Goal: Task Accomplishment & Management: Manage account settings

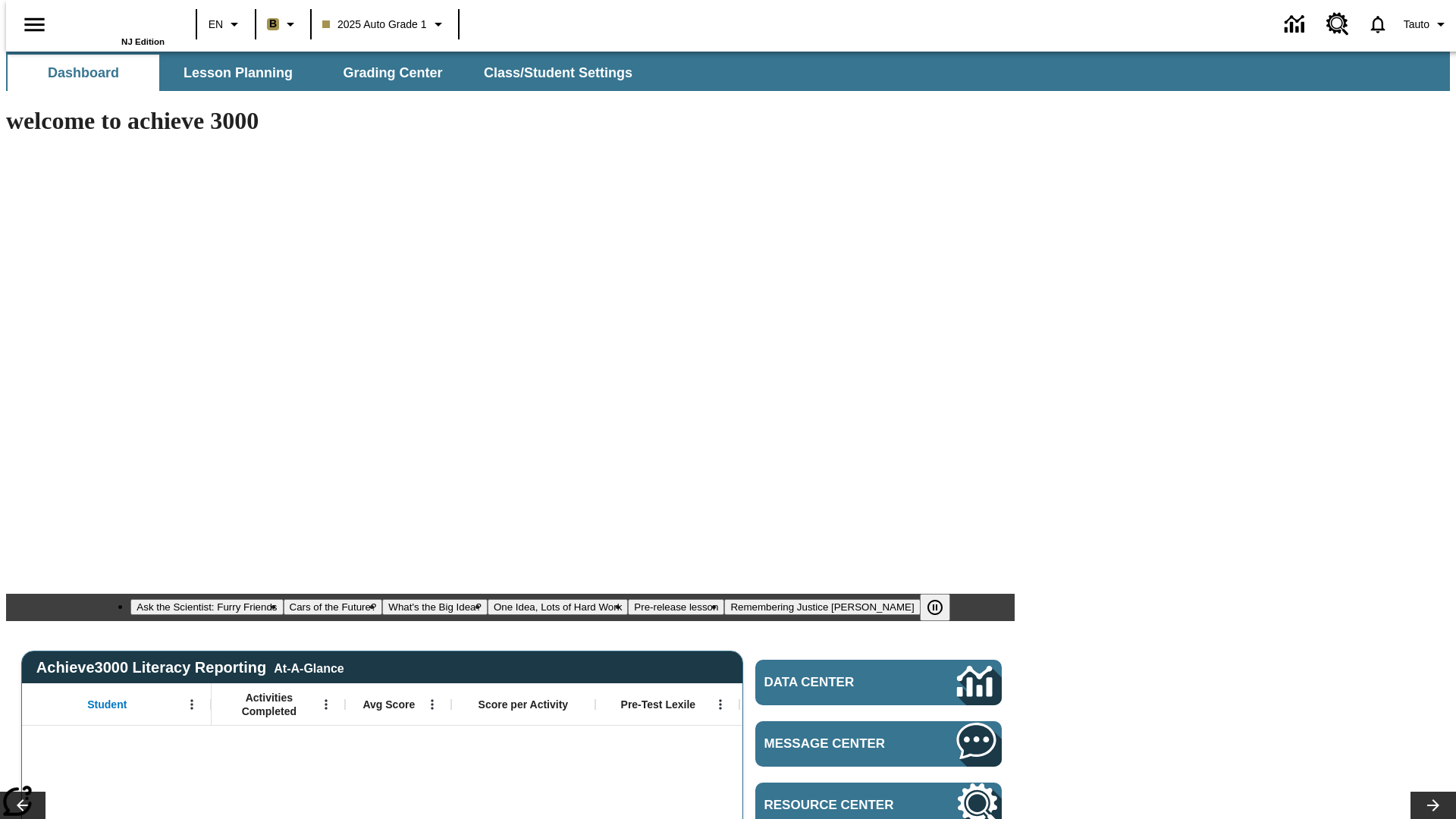
type input "-1"
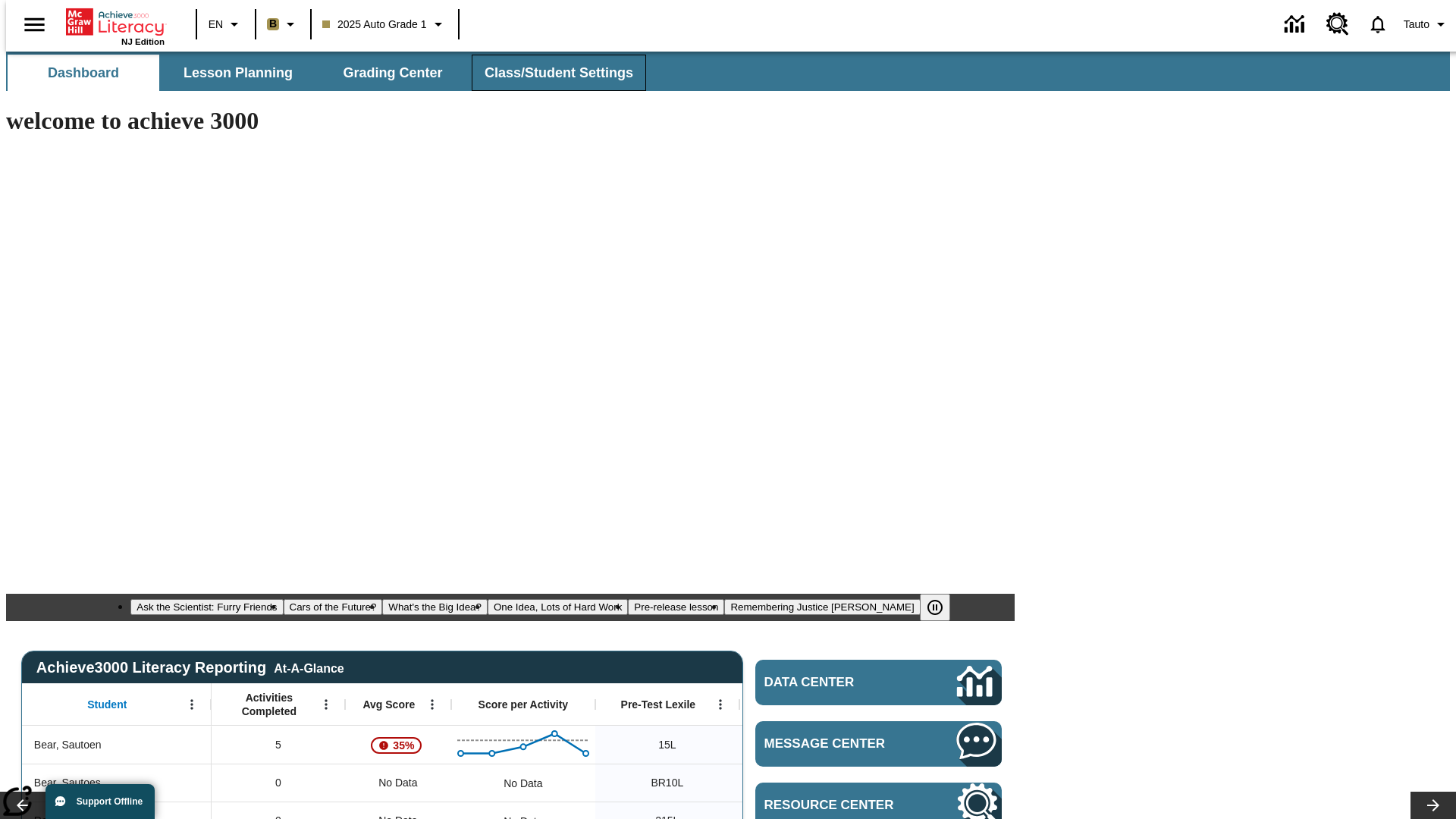
click at [550, 73] on span "Class/Student Settings" at bounding box center [559, 73] width 148 height 18
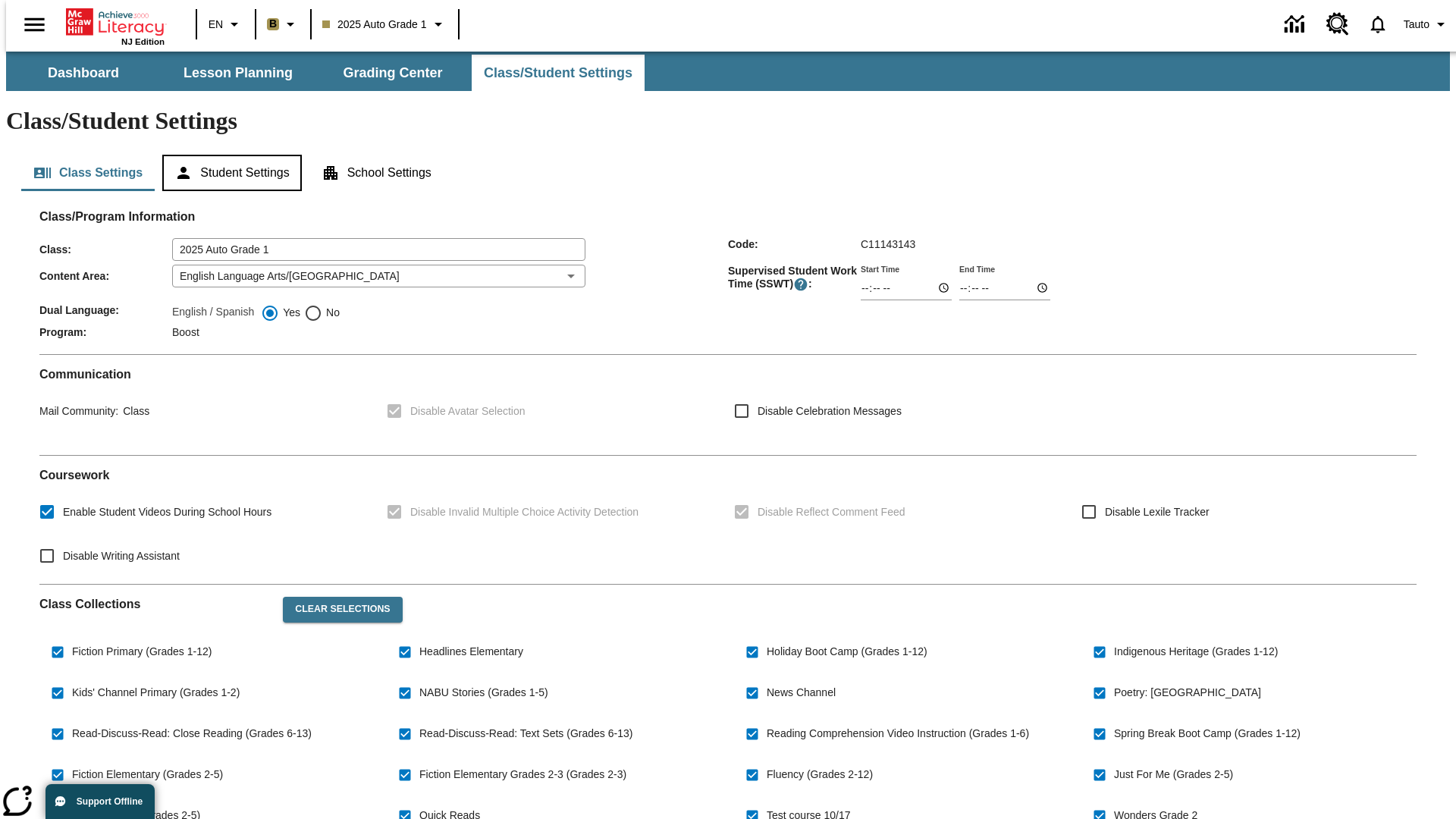
click at [229, 154] on button "Student Settings" at bounding box center [232, 172] width 139 height 37
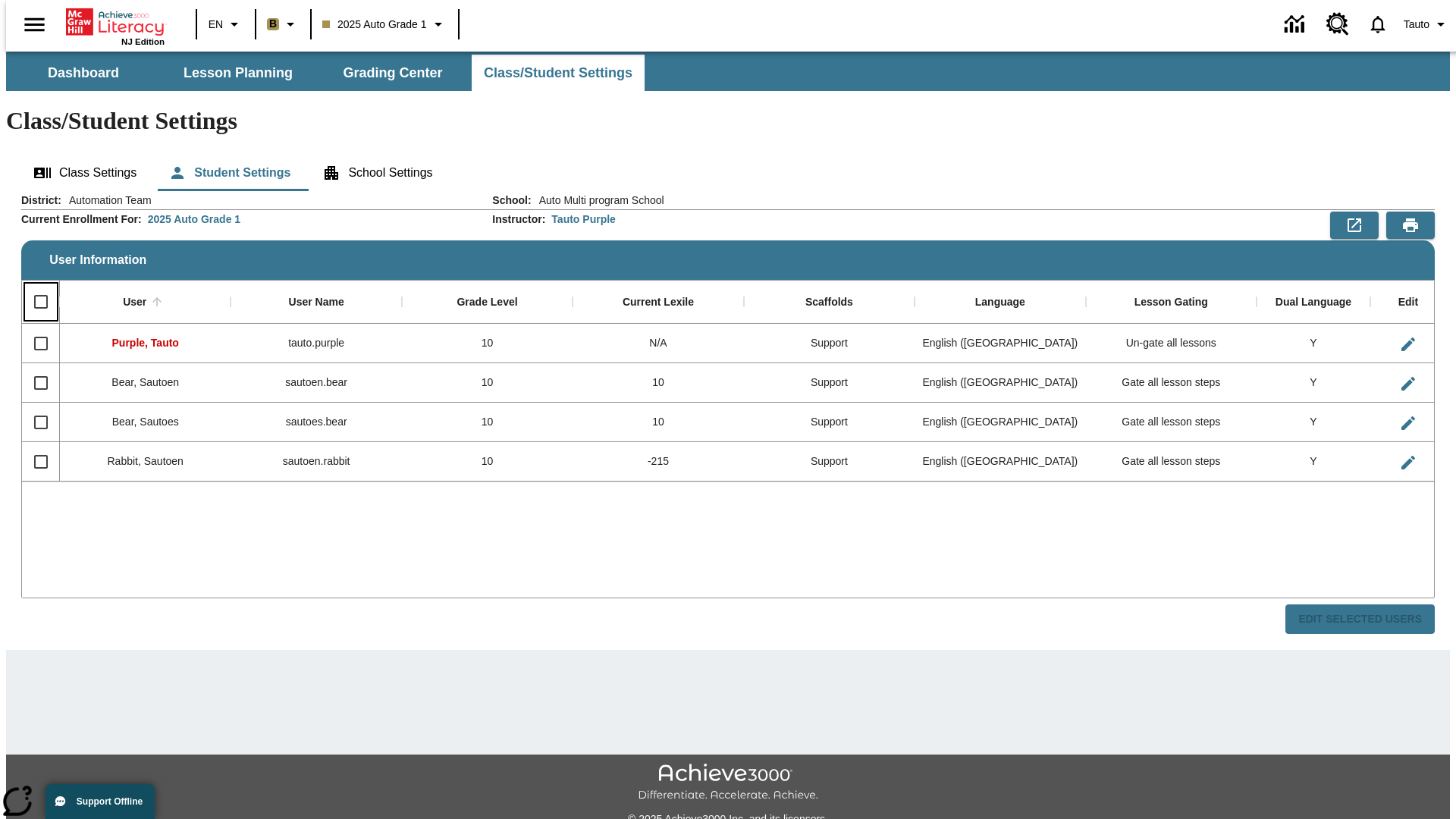
click at [34, 286] on input "Select all rows" at bounding box center [41, 302] width 32 height 32
checkbox input "true"
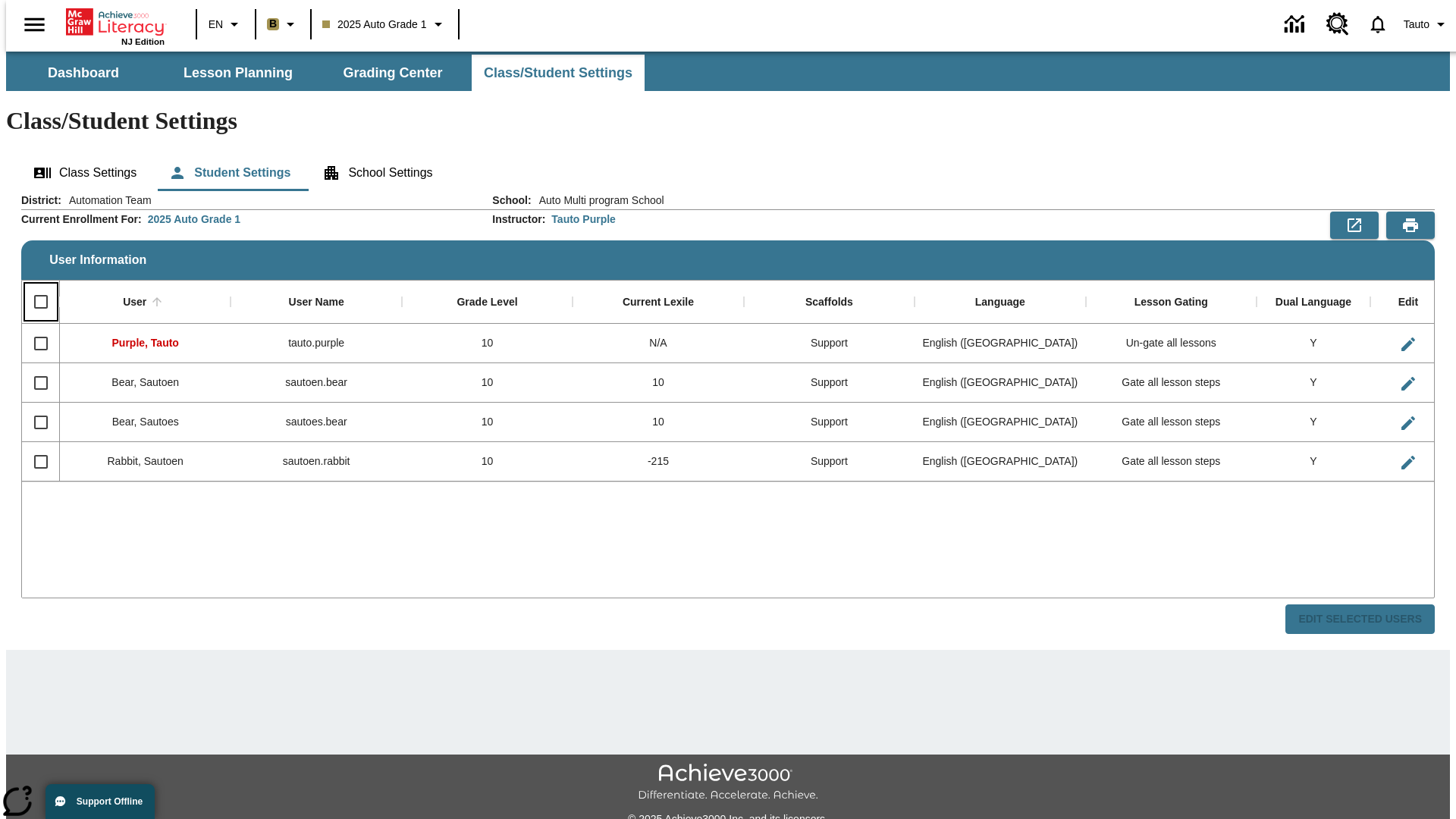
checkbox input "true"
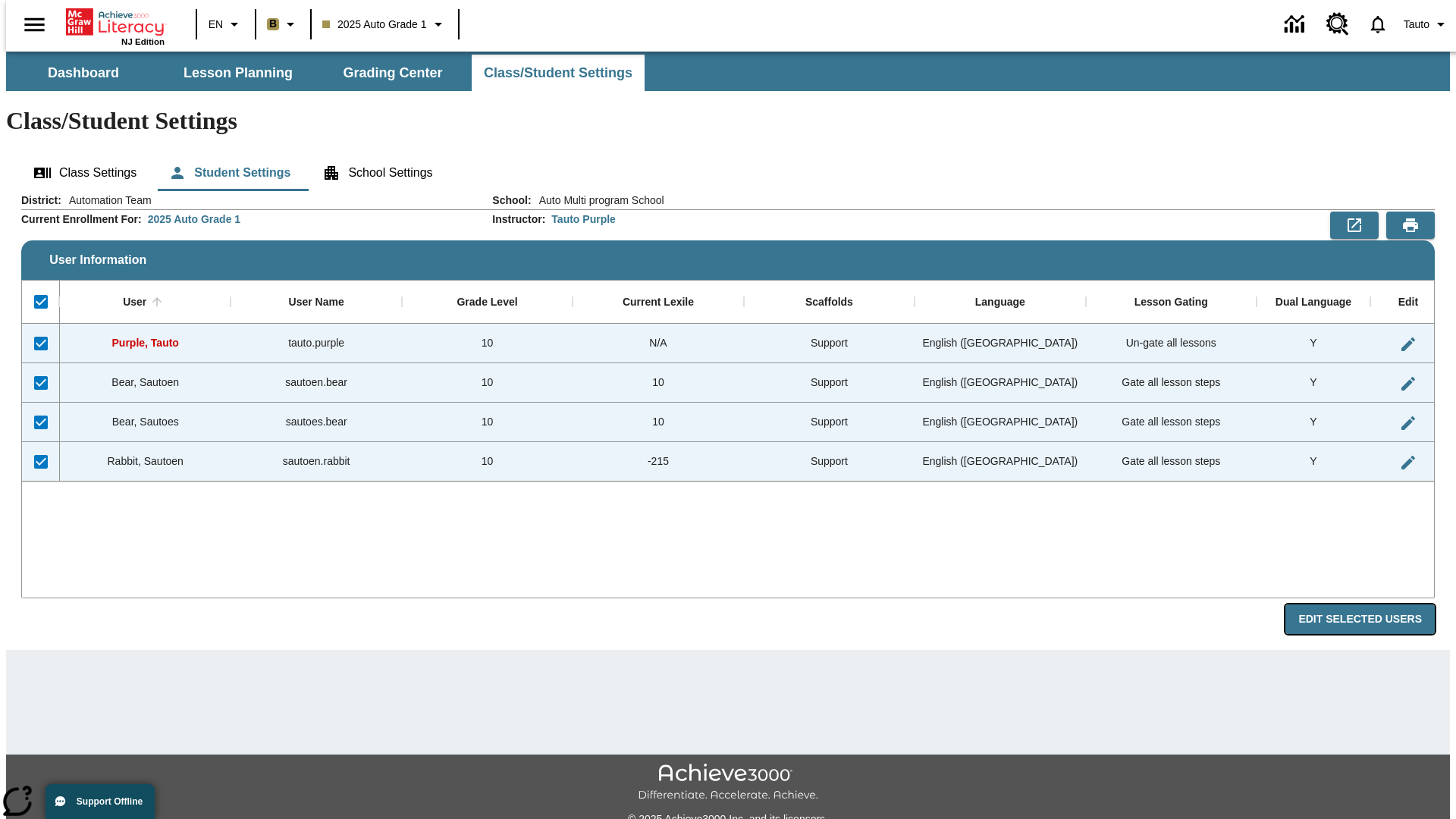
click at [1372, 605] on button "Edit Selected Users" at bounding box center [1359, 620] width 149 height 30
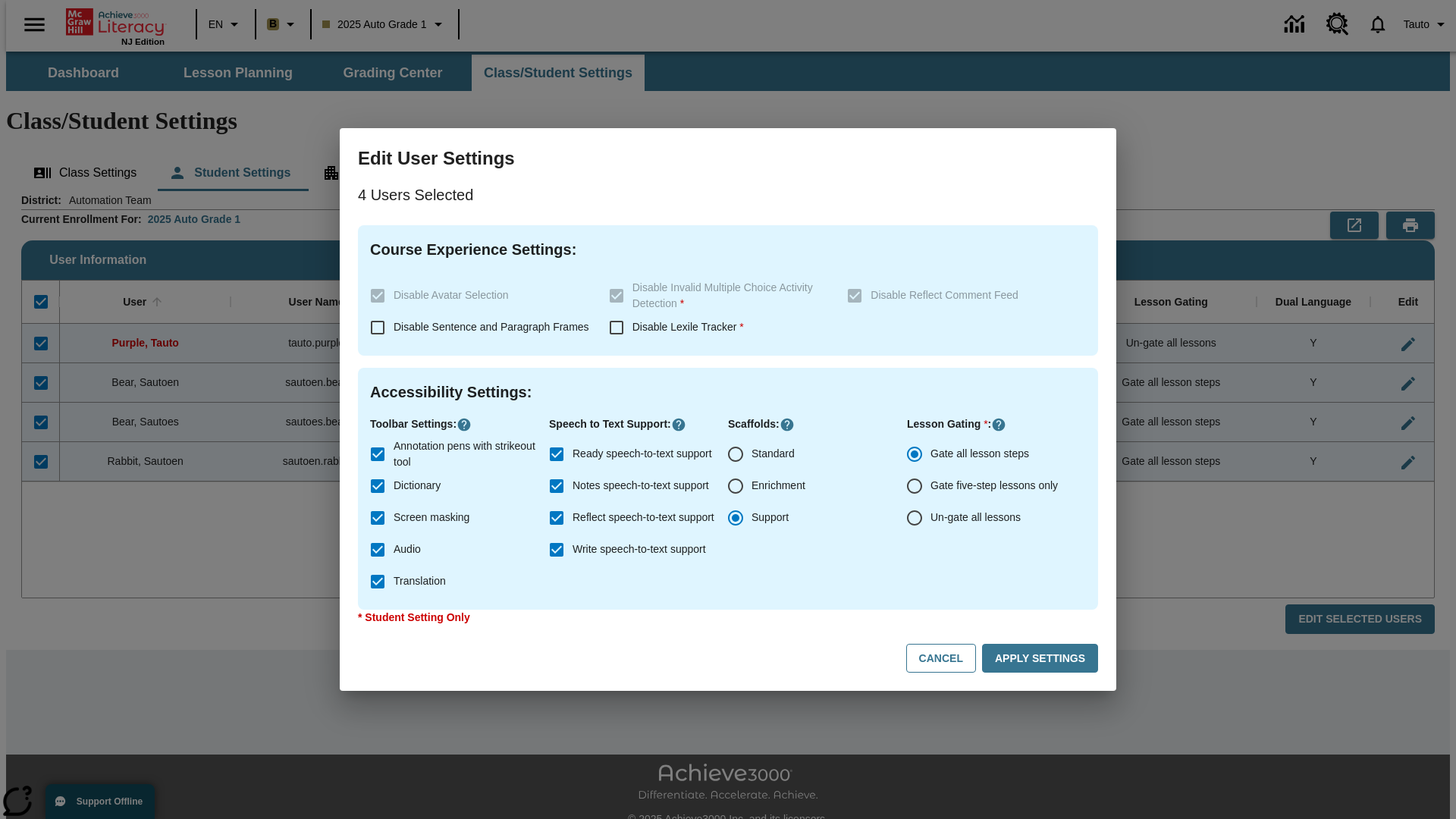
click at [735, 486] on input "Enrichment" at bounding box center [735, 486] width 32 height 32
click at [948, 659] on button "Cancel" at bounding box center [940, 659] width 69 height 30
radio input "false"
radio input "true"
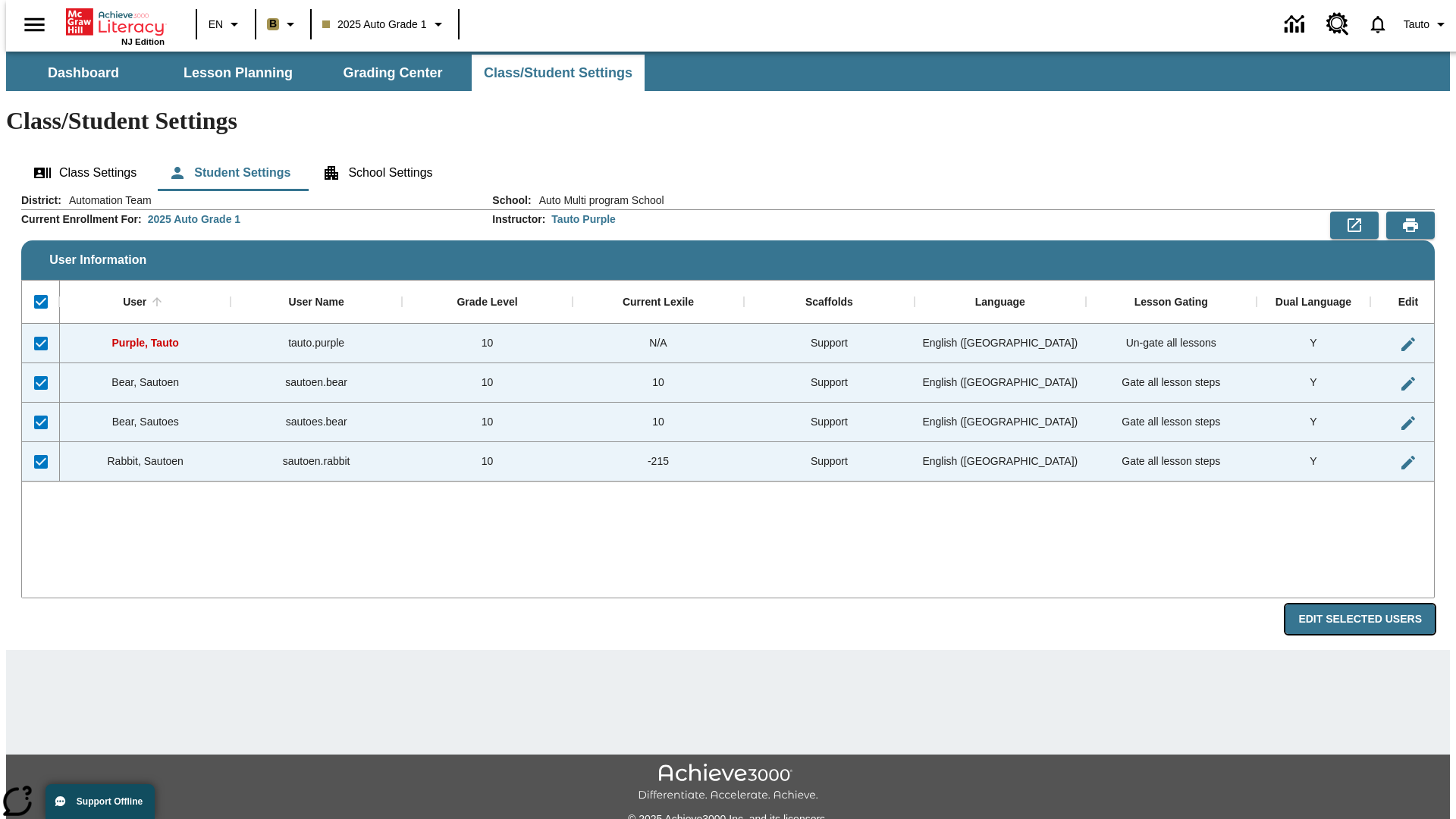
click at [1372, 605] on button "Edit Selected Users" at bounding box center [1359, 620] width 149 height 30
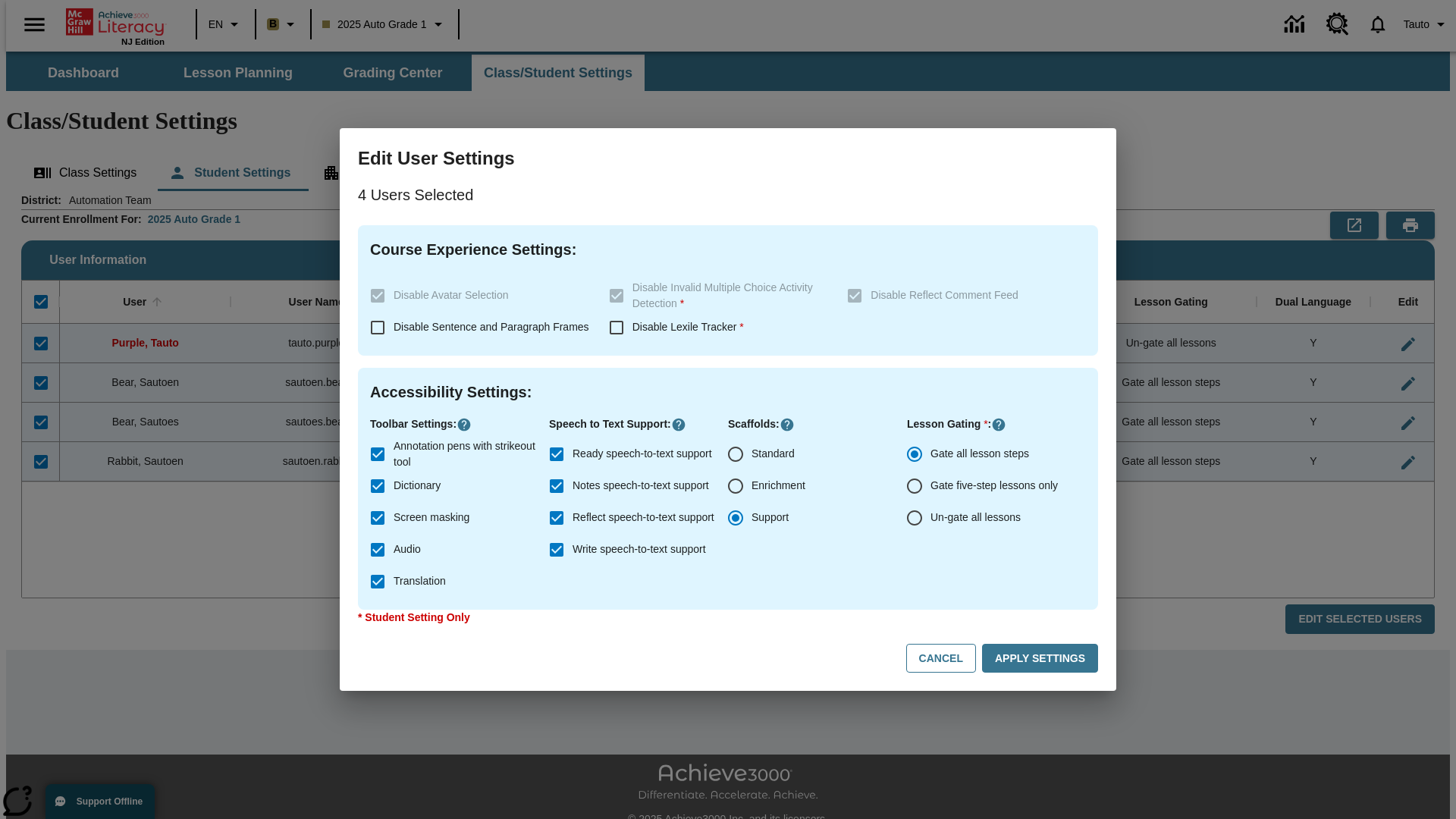
click at [735, 486] on input "Enrichment" at bounding box center [735, 486] width 32 height 32
radio input "true"
click at [1042, 659] on button "Apply Settings" at bounding box center [1039, 659] width 116 height 30
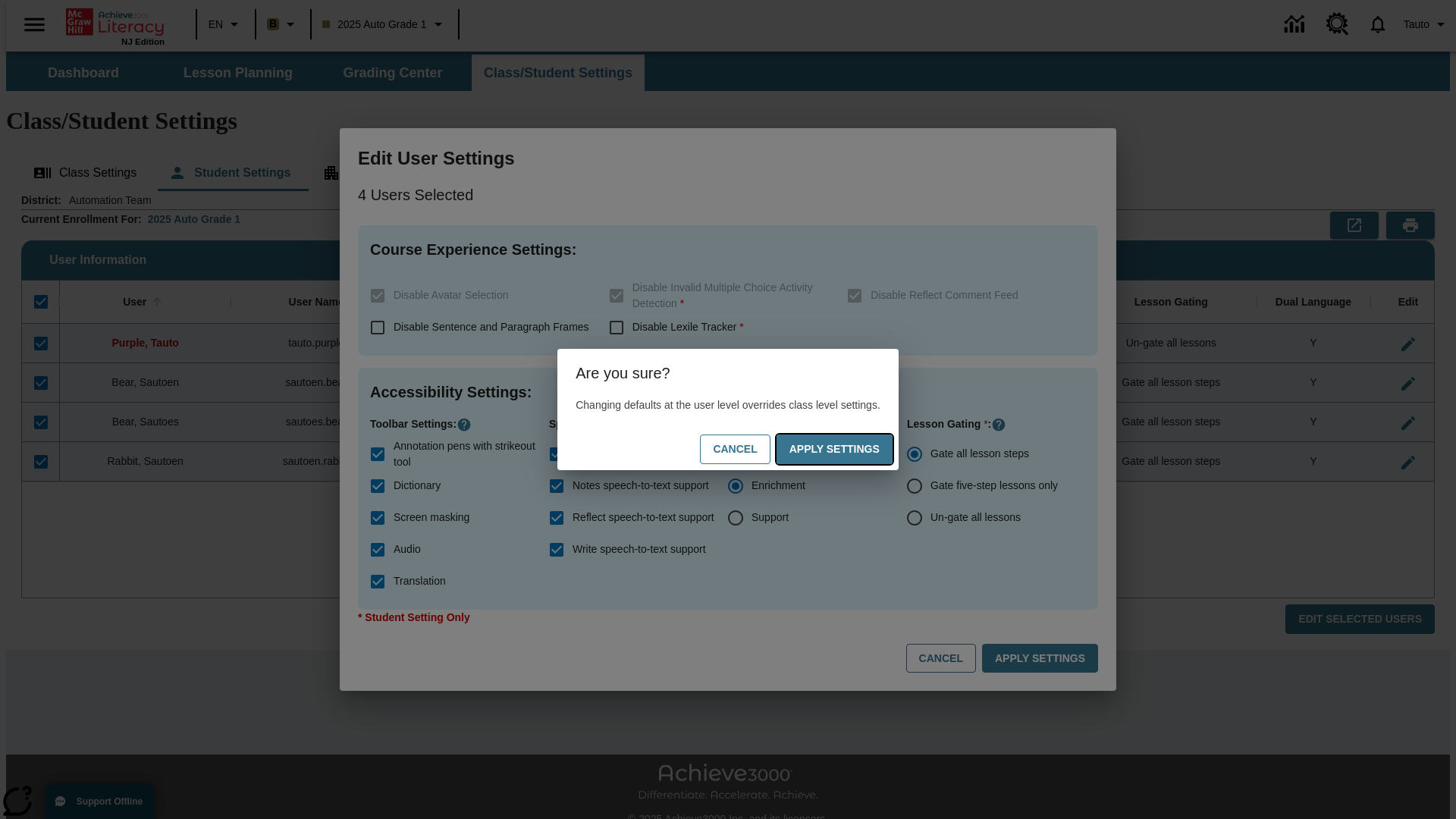
click at [849, 450] on button "Apply Settings" at bounding box center [833, 450] width 116 height 30
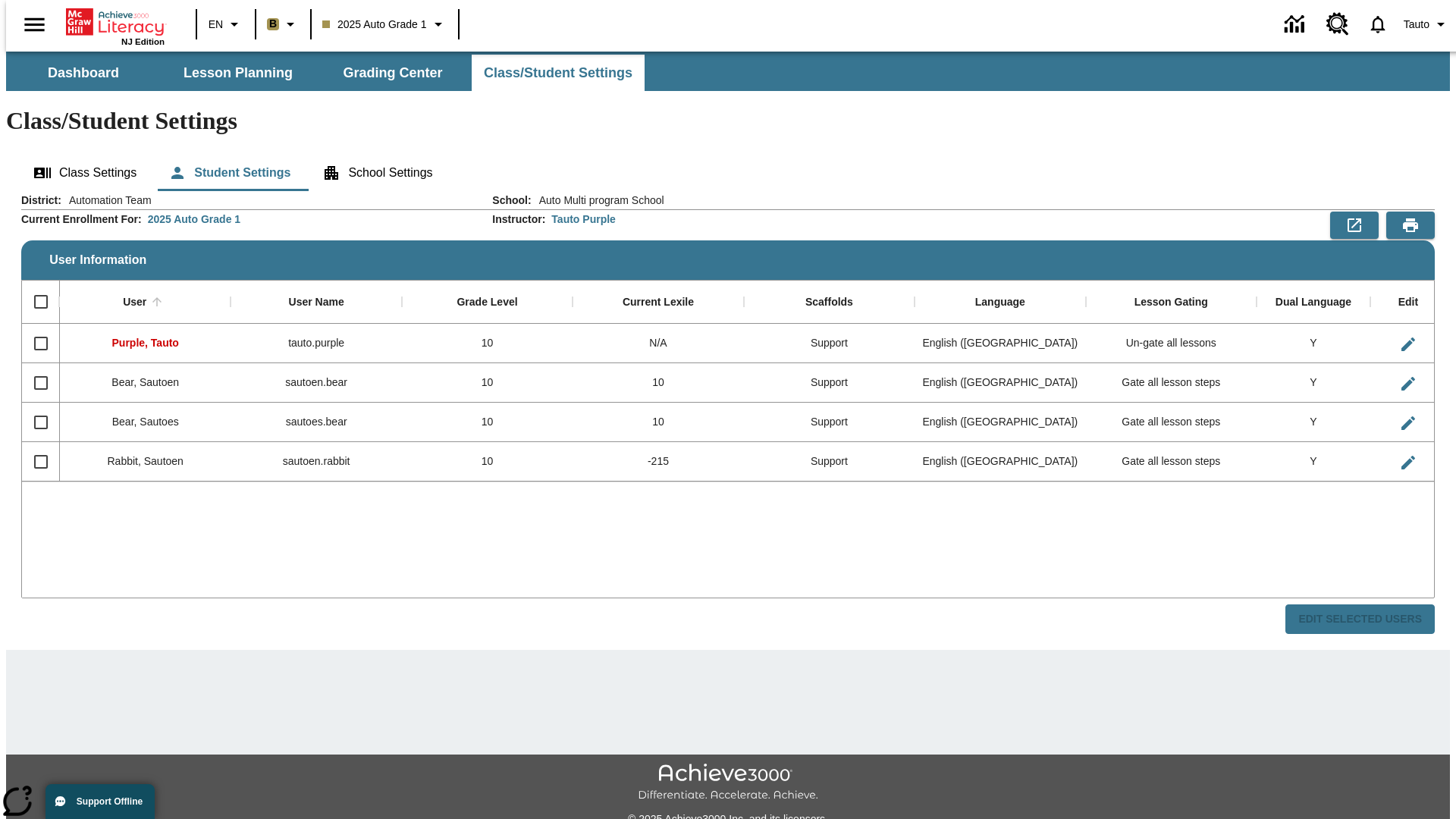
checkbox input "false"
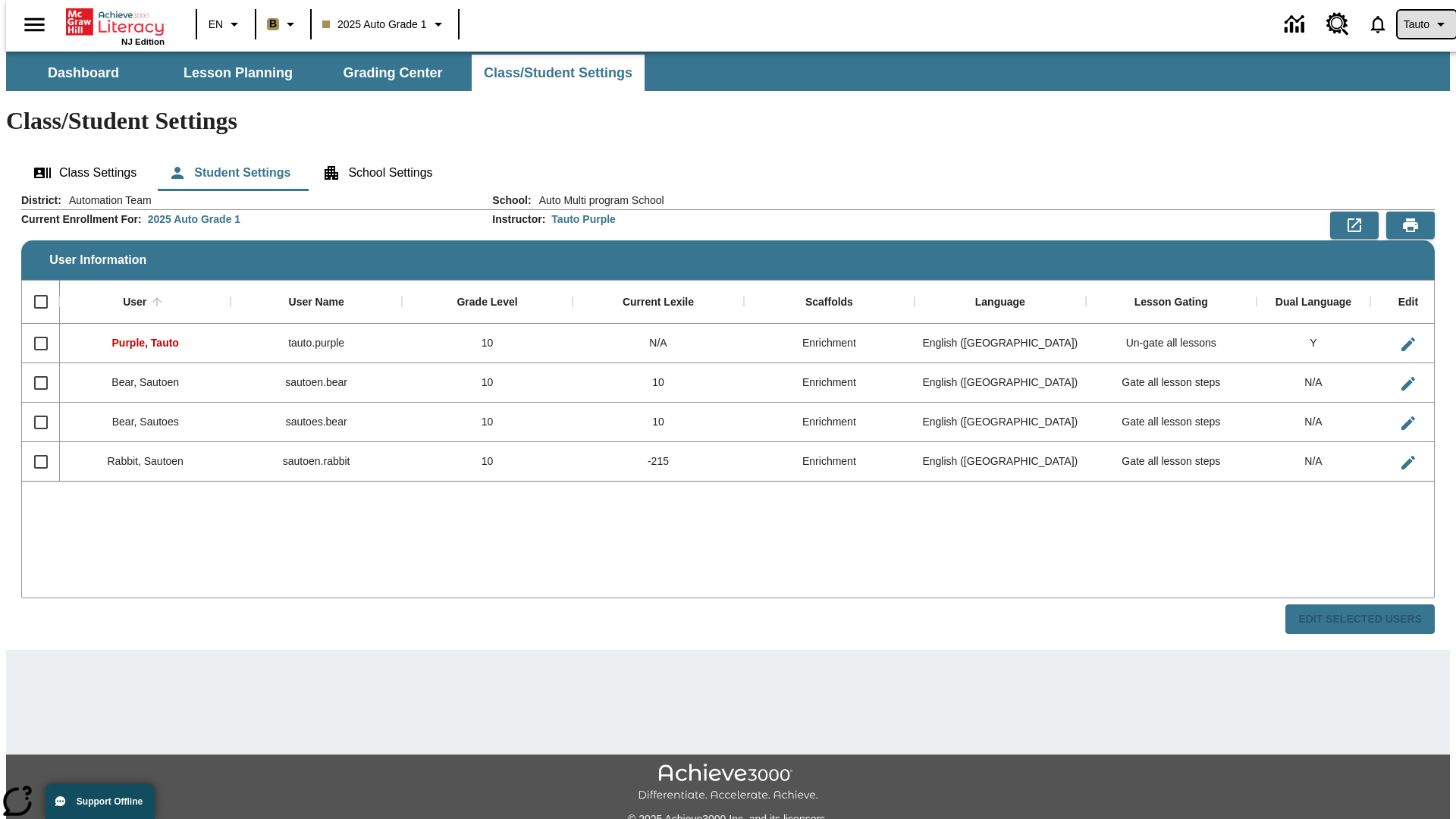
click at [1418, 25] on span "Tauto" at bounding box center [1416, 25] width 26 height 16
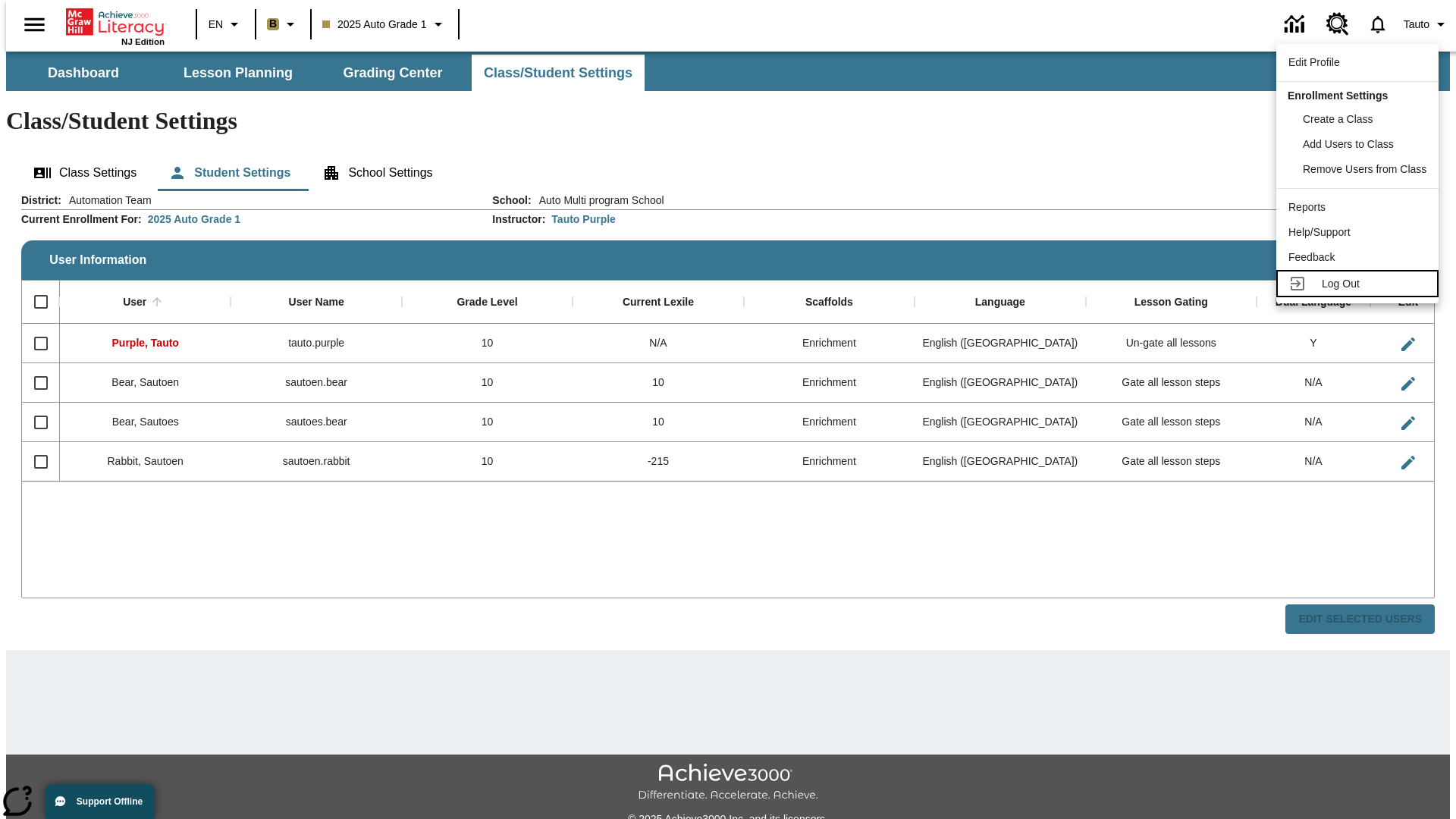
click at [1360, 284] on span "Log Out" at bounding box center [1340, 283] width 38 height 12
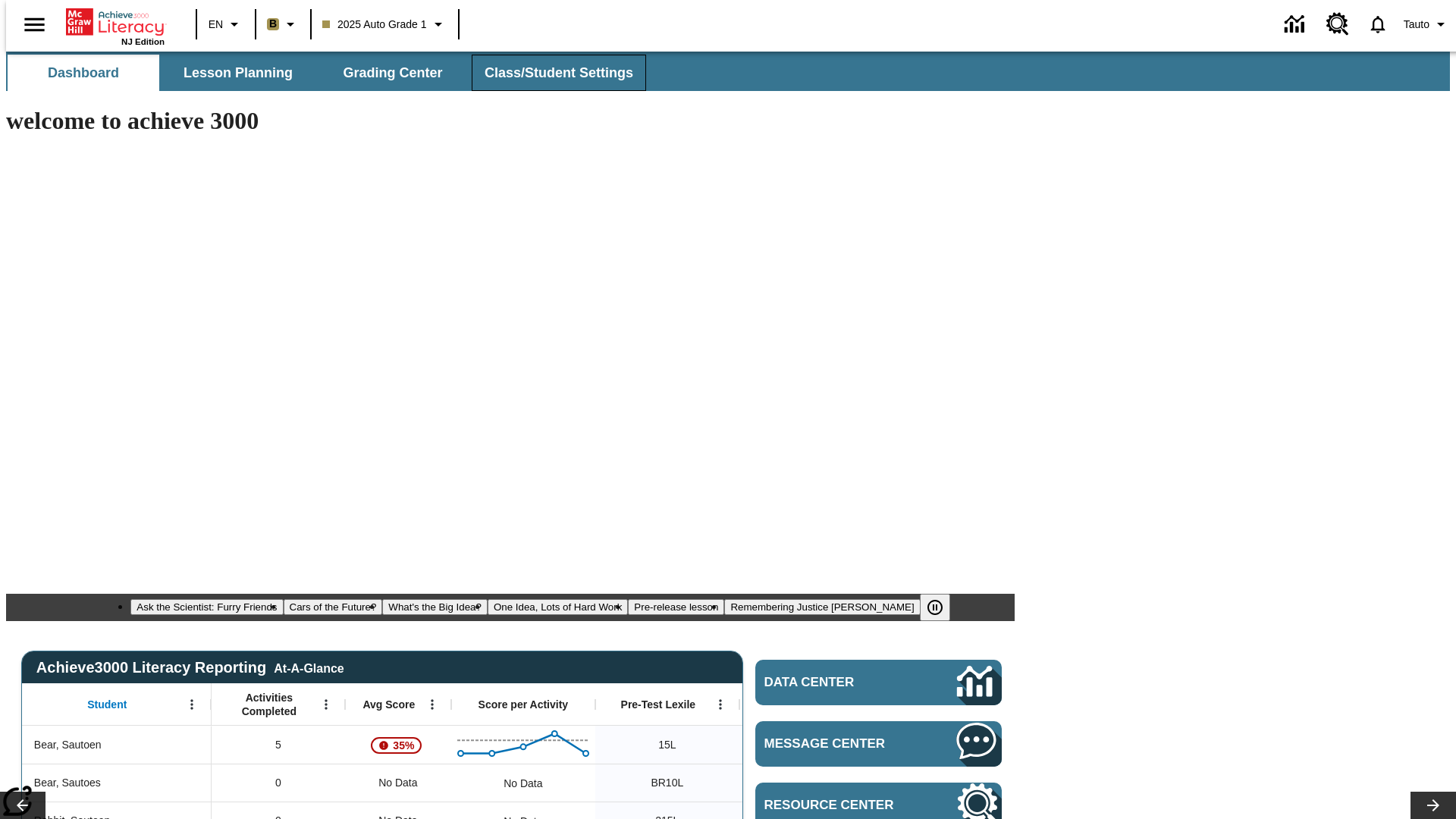
click at [550, 73] on span "Class/Student Settings" at bounding box center [559, 73] width 148 height 18
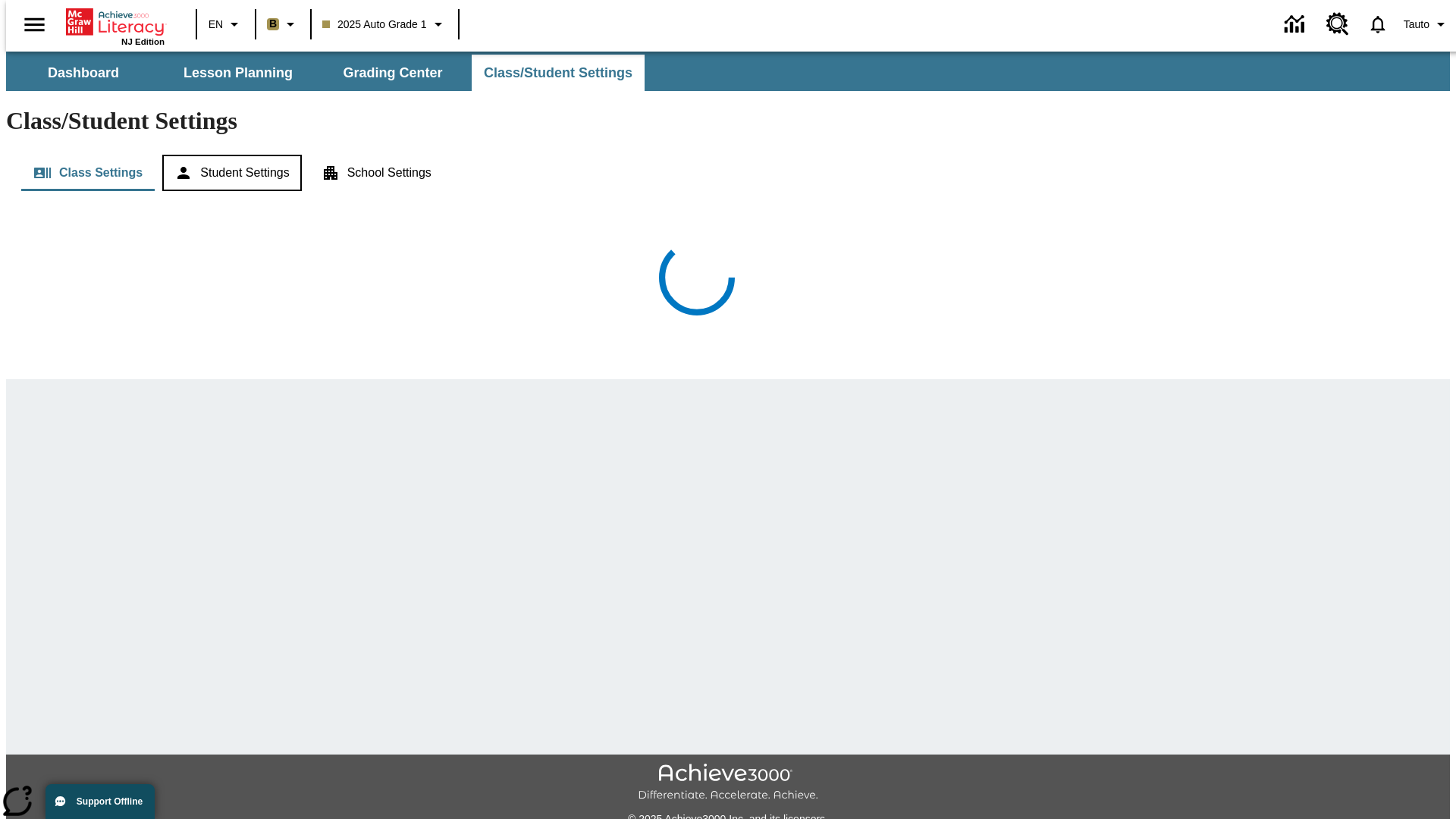
click at [229, 154] on button "Student Settings" at bounding box center [232, 172] width 139 height 37
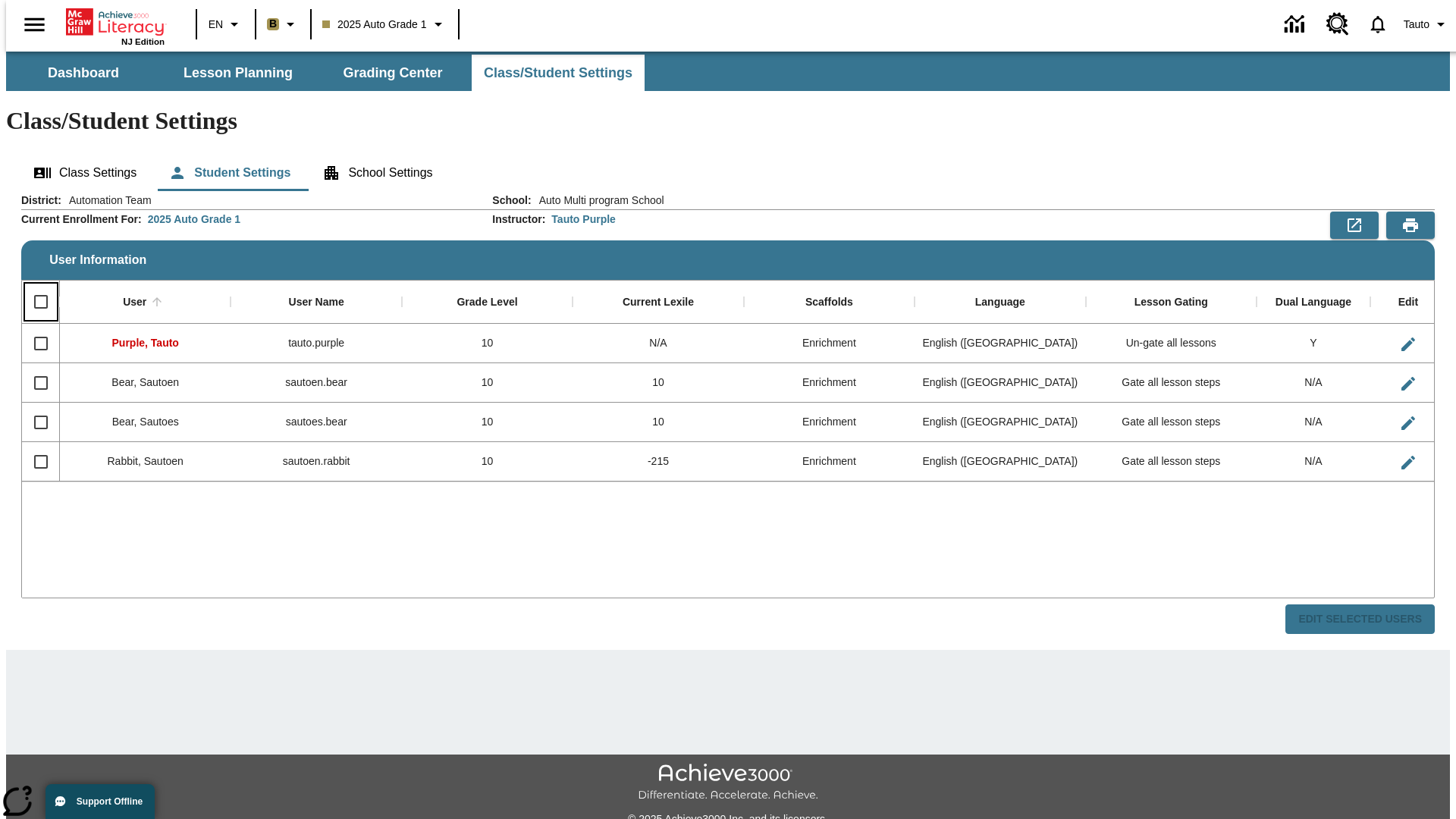
click at [34, 286] on input "Select all rows" at bounding box center [41, 302] width 32 height 32
checkbox input "true"
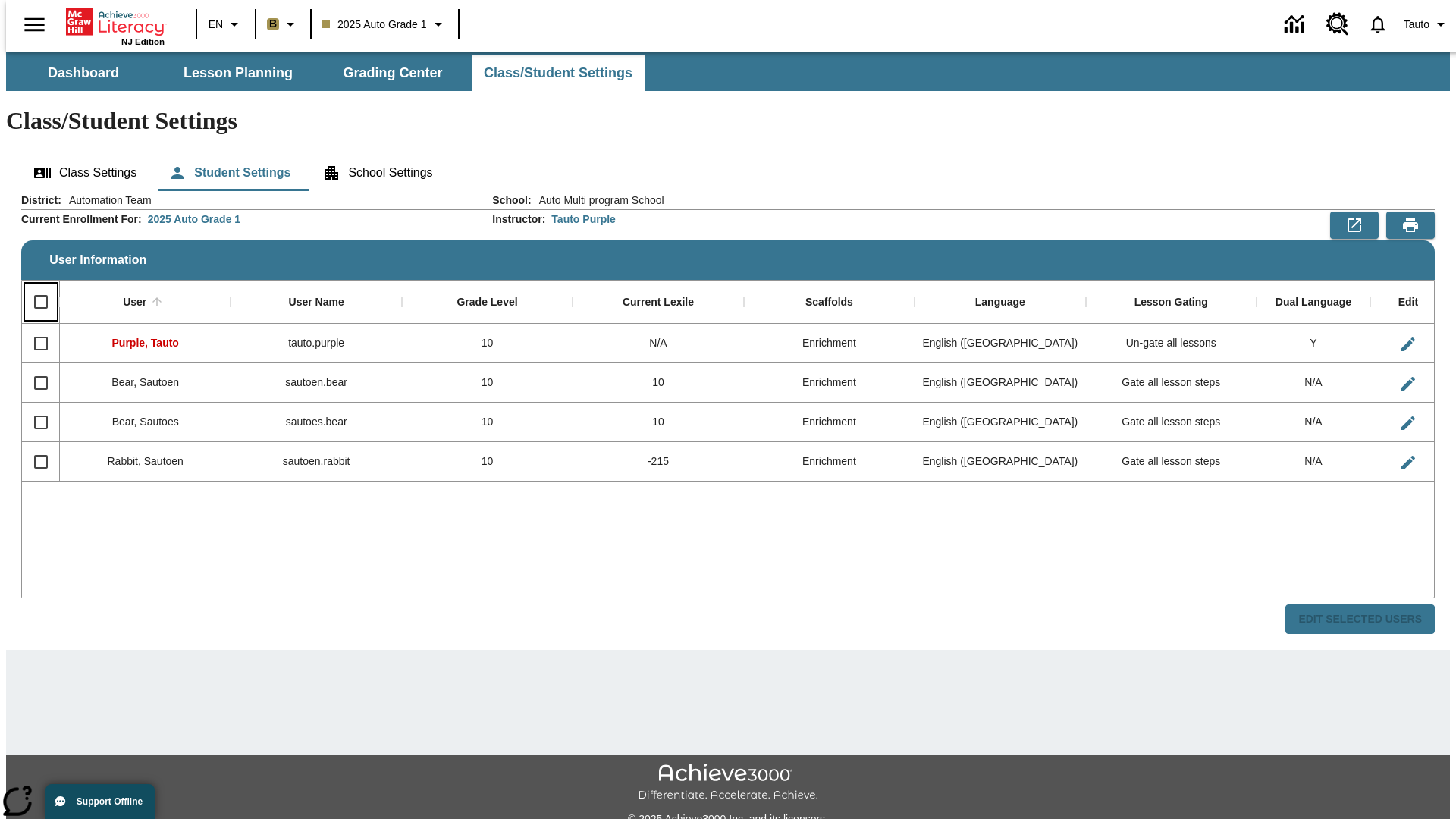
checkbox input "true"
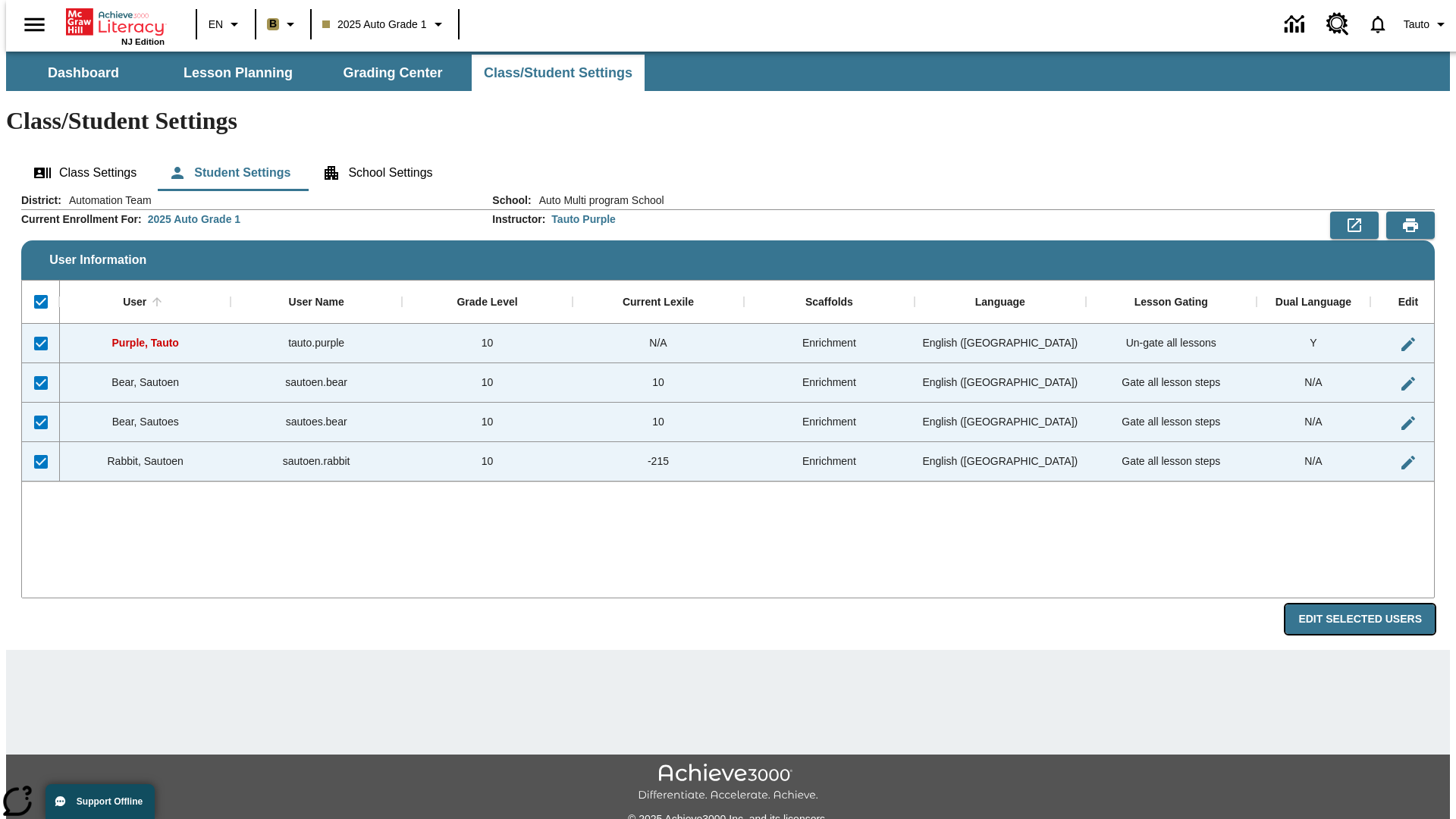
click at [1372, 605] on button "Edit Selected Users" at bounding box center [1359, 620] width 149 height 30
